Goal: Information Seeking & Learning: Learn about a topic

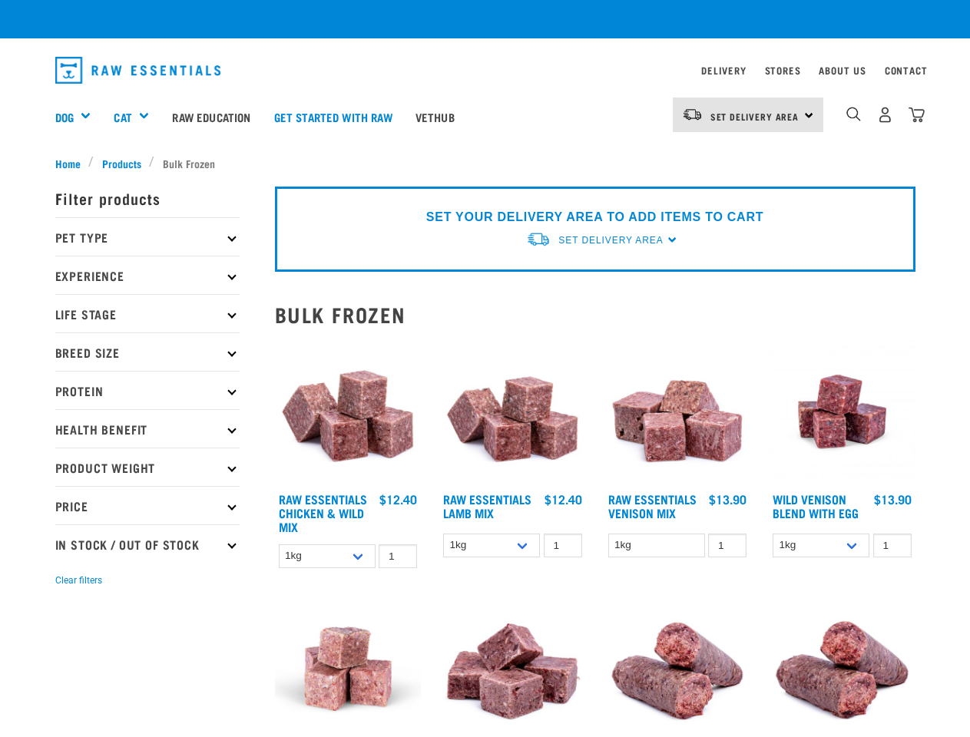
checkbox input "true"
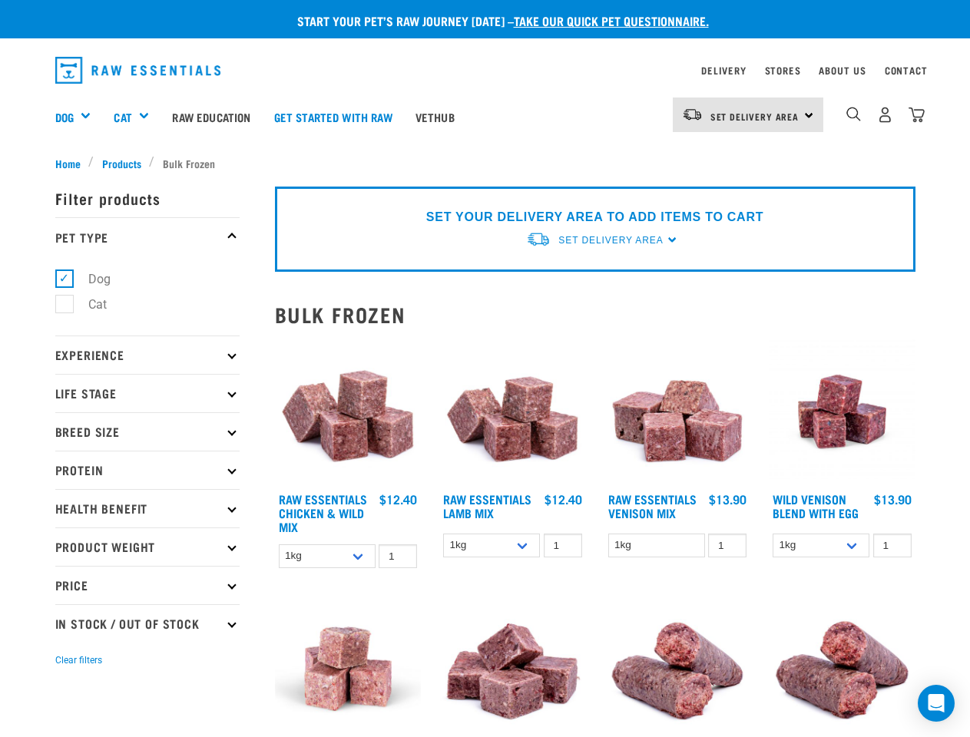
click at [79, 117] on div "Dog" at bounding box center [79, 116] width 48 height 61
click at [138, 117] on div "Cat" at bounding box center [137, 116] width 47 height 61
click at [748, 114] on span "Set Delivery Area" at bounding box center [754, 116] width 89 height 5
click at [853, 114] on img "dropdown navigation" at bounding box center [853, 114] width 15 height 15
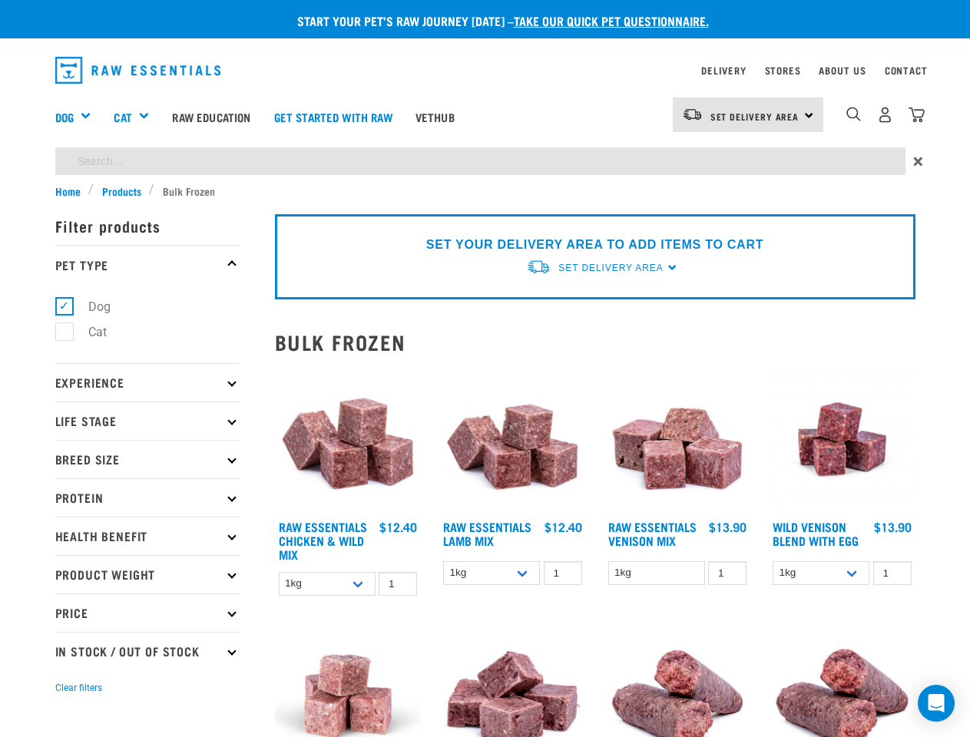
click at [147, 236] on p "Filter products" at bounding box center [147, 226] width 184 height 38
click at [147, 355] on ul "Dog Cat" at bounding box center [147, 323] width 184 height 80
click at [147, 393] on p "Experience" at bounding box center [147, 382] width 184 height 38
click at [147, 431] on p "Life Stage" at bounding box center [147, 420] width 184 height 38
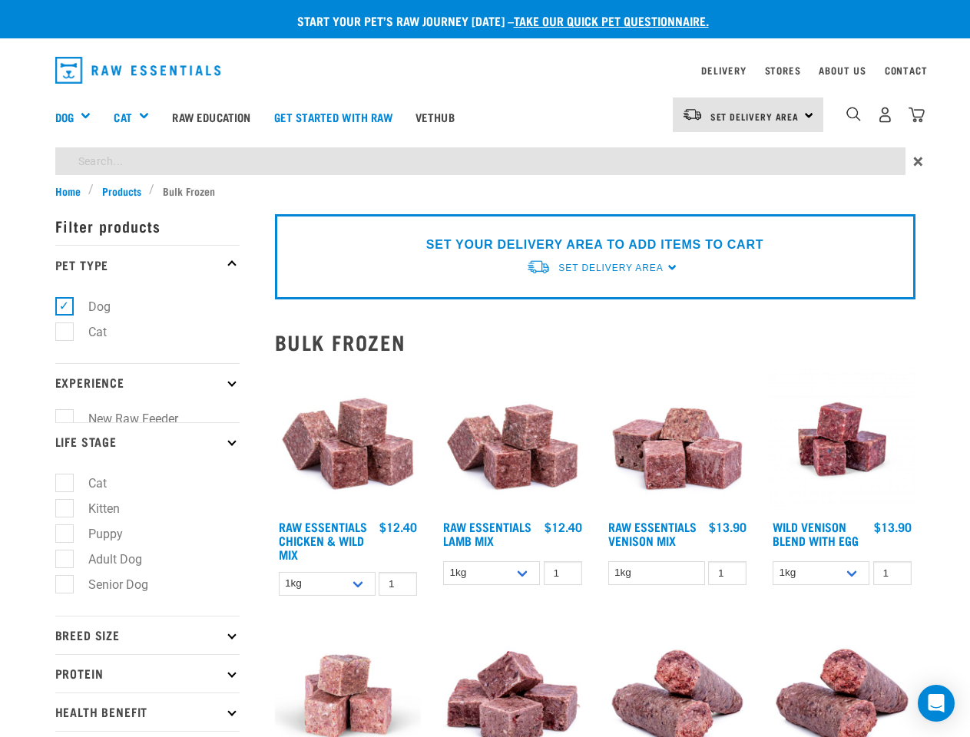
click at [147, 422] on ul "New Raw Feeder Experienced Raw Feeder" at bounding box center [147, 411] width 184 height 21
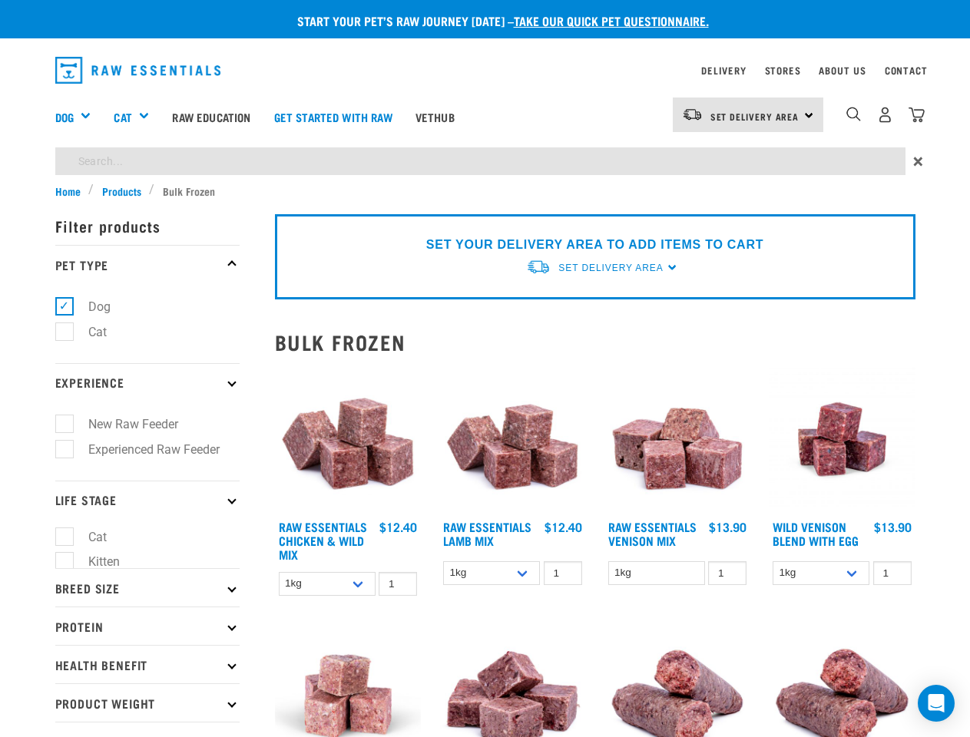
click at [147, 508] on p "Life Stage" at bounding box center [147, 500] width 184 height 38
